Goal: Find specific page/section: Find specific page/section

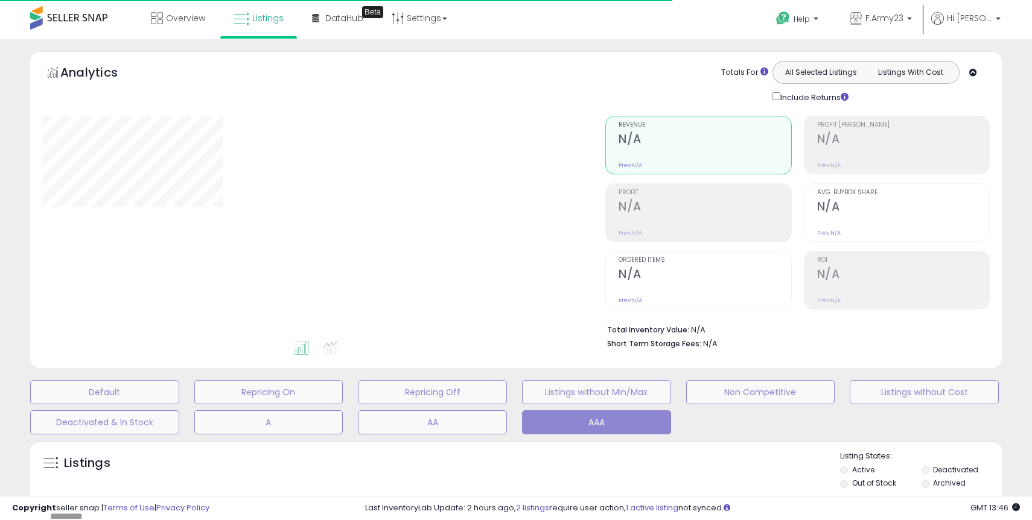
select select "**"
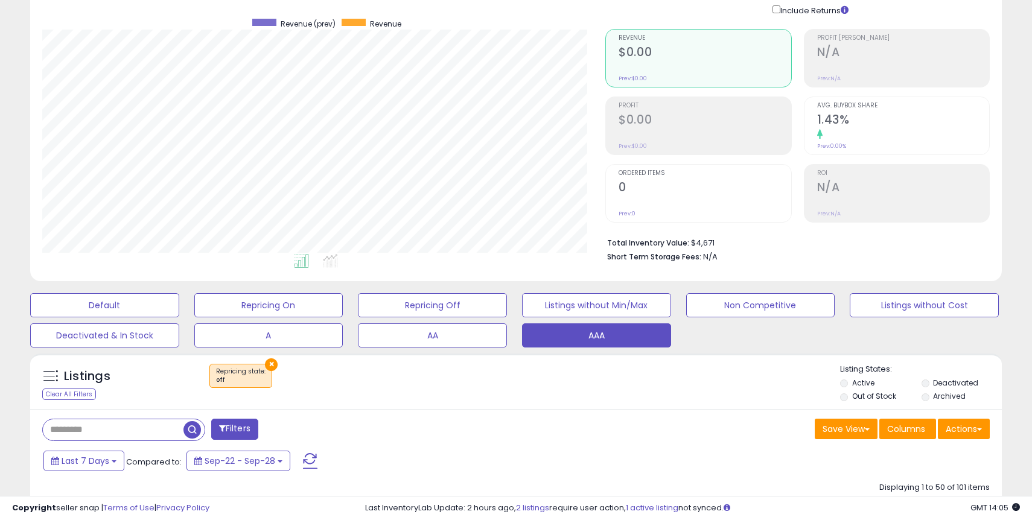
scroll to position [360, 0]
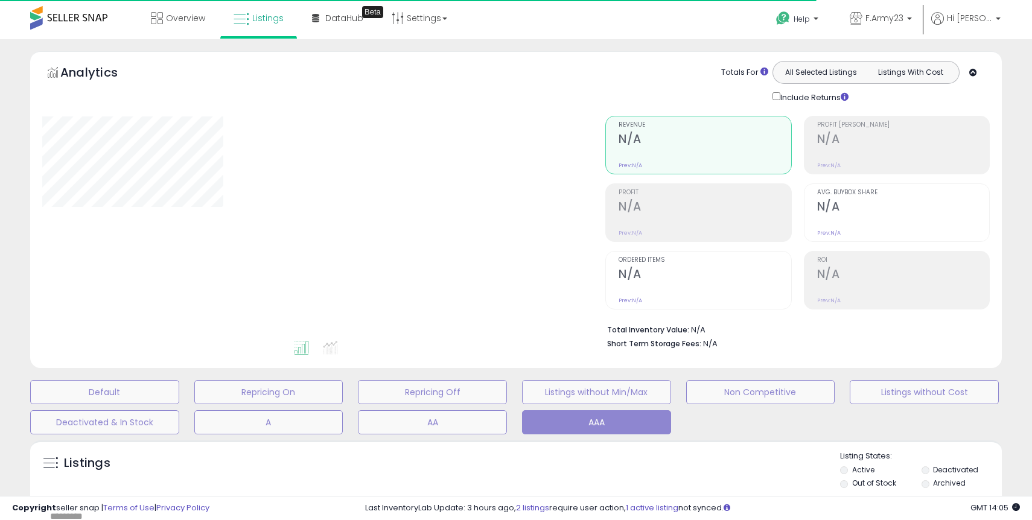
select select "**"
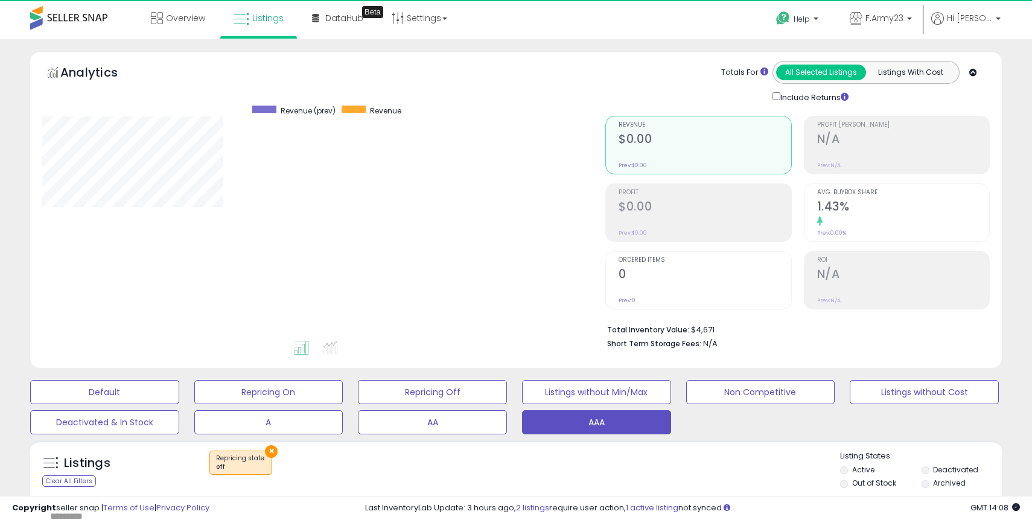
scroll to position [247, 563]
